Goal: Obtain resource: Obtain resource

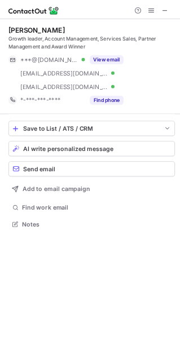
scroll to position [5, 5]
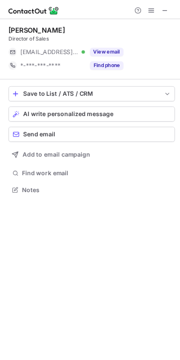
scroll to position [6, 5]
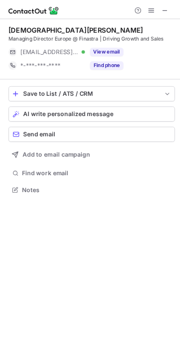
scroll to position [254, 180]
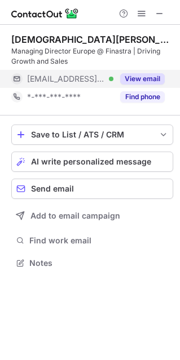
click at [130, 74] on button "View email" at bounding box center [142, 78] width 44 height 11
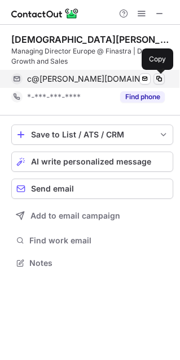
click at [158, 79] on span at bounding box center [158, 78] width 9 height 9
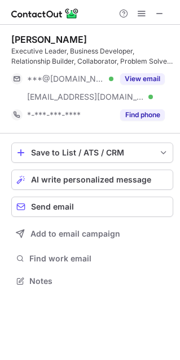
scroll to position [5, 5]
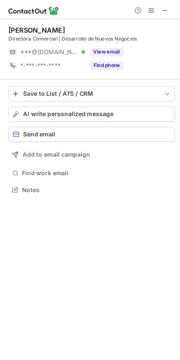
scroll to position [254, 180]
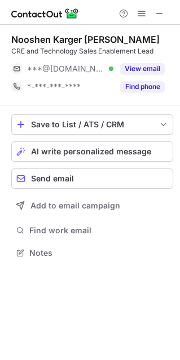
scroll to position [6, 5]
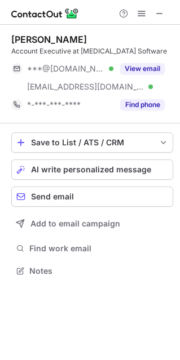
scroll to position [6, 5]
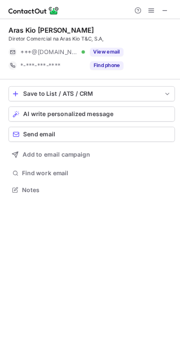
scroll to position [6, 5]
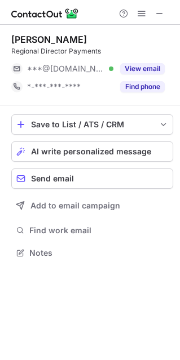
scroll to position [245, 180]
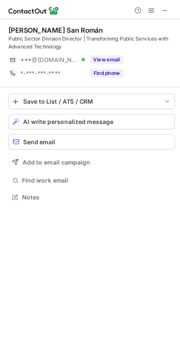
scroll to position [5, 5]
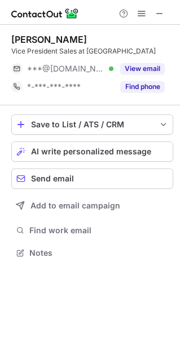
scroll to position [6, 5]
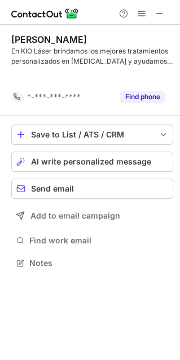
scroll to position [236, 180]
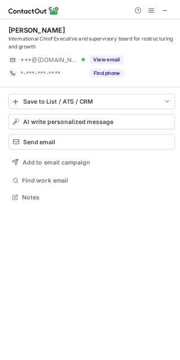
scroll to position [5, 5]
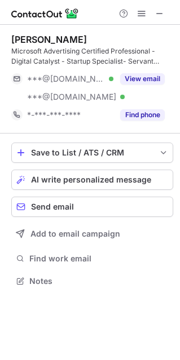
scroll to position [5, 5]
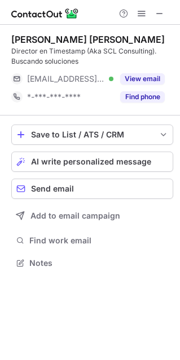
scroll to position [254, 180]
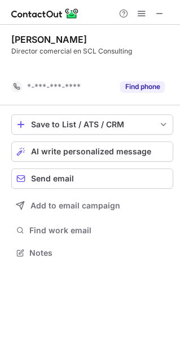
scroll to position [227, 180]
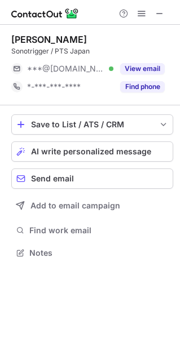
scroll to position [245, 180]
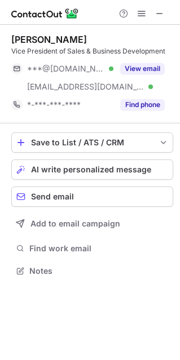
scroll to position [263, 180]
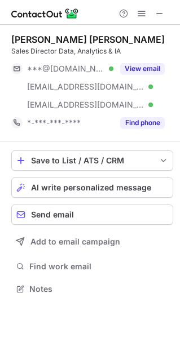
scroll to position [6, 5]
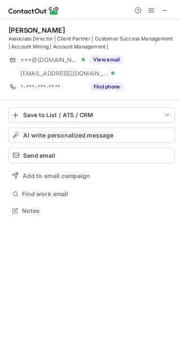
scroll to position [5, 5]
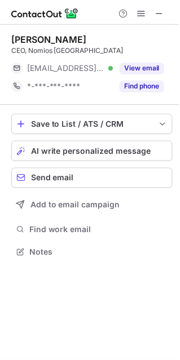
scroll to position [245, 180]
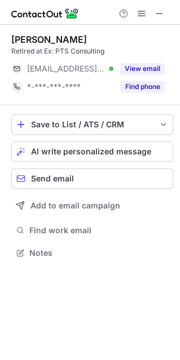
scroll to position [6, 5]
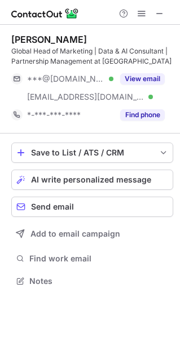
scroll to position [5, 5]
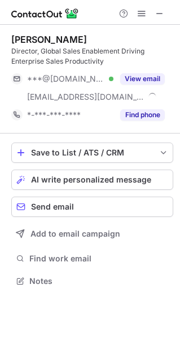
scroll to position [272, 180]
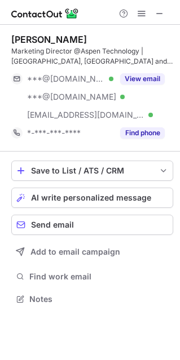
scroll to position [5, 5]
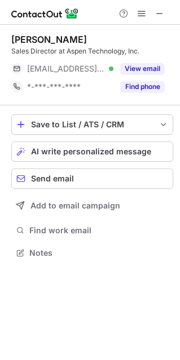
scroll to position [6, 5]
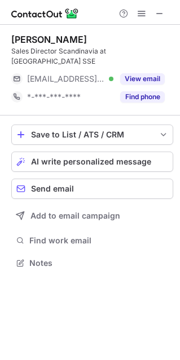
scroll to position [254, 180]
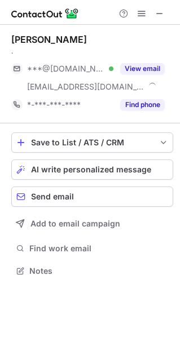
scroll to position [6, 5]
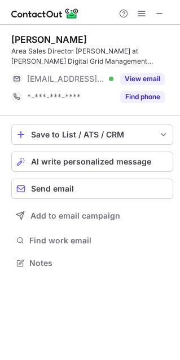
scroll to position [5, 5]
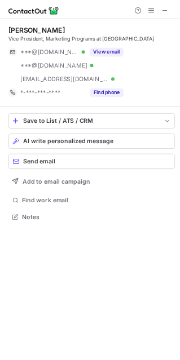
scroll to position [290, 180]
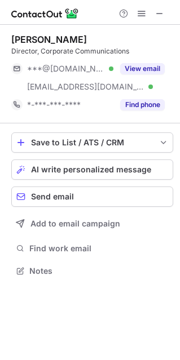
scroll to position [6, 5]
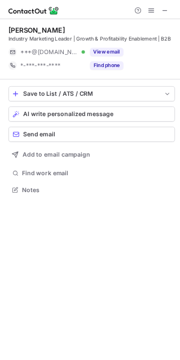
scroll to position [254, 180]
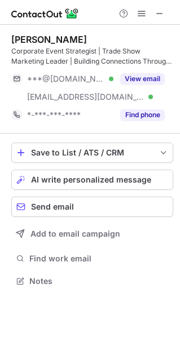
scroll to position [5, 5]
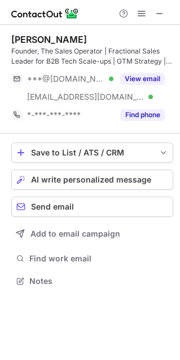
scroll to position [5, 5]
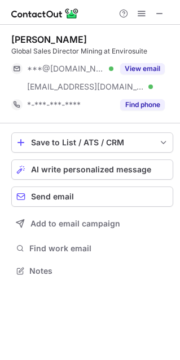
scroll to position [6, 5]
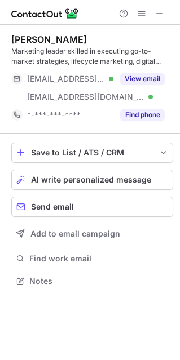
scroll to position [5, 5]
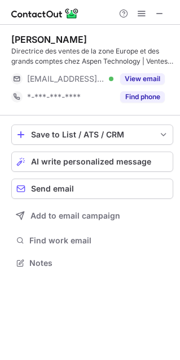
scroll to position [5, 5]
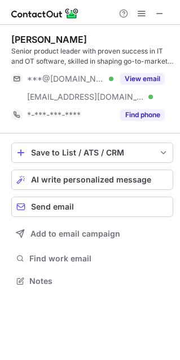
scroll to position [5, 5]
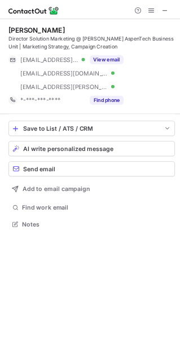
scroll to position [5, 5]
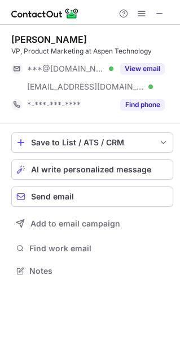
scroll to position [263, 180]
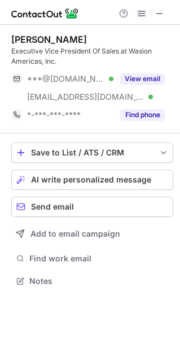
scroll to position [272, 180]
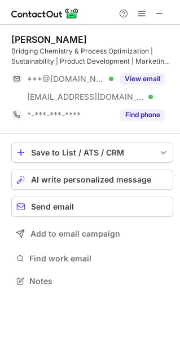
scroll to position [272, 180]
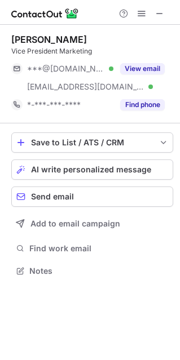
scroll to position [6, 5]
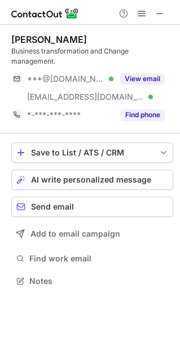
scroll to position [272, 180]
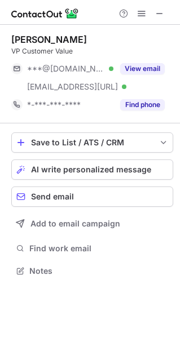
scroll to position [263, 180]
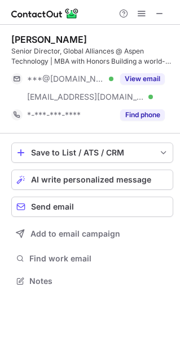
scroll to position [272, 180]
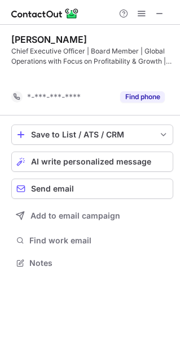
scroll to position [236, 180]
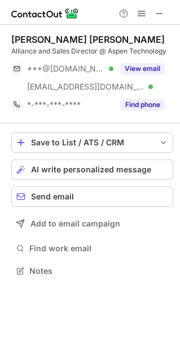
scroll to position [263, 180]
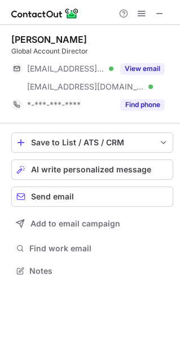
scroll to position [263, 180]
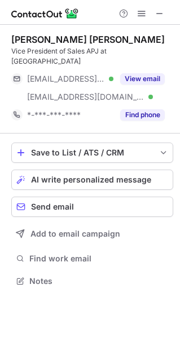
scroll to position [263, 180]
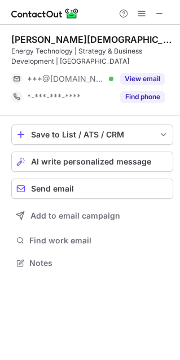
scroll to position [254, 180]
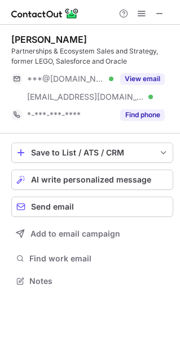
scroll to position [272, 180]
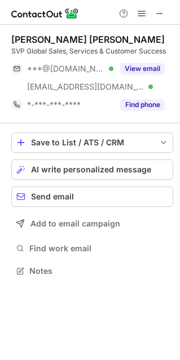
scroll to position [263, 180]
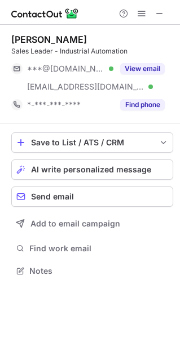
scroll to position [263, 180]
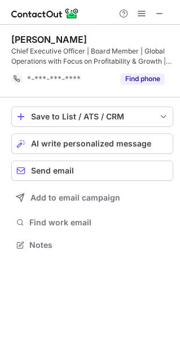
scroll to position [236, 180]
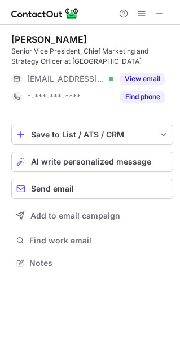
scroll to position [254, 180]
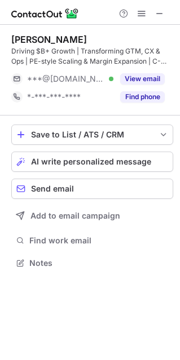
scroll to position [5, 5]
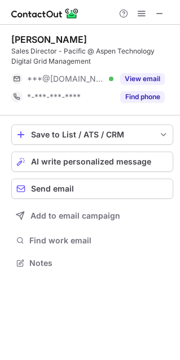
scroll to position [254, 180]
